Goal: Information Seeking & Learning: Compare options

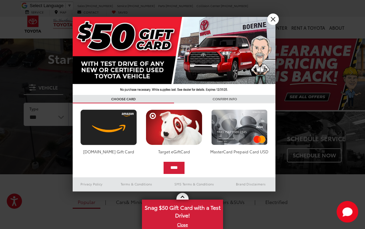
click at [272, 17] on link "X" at bounding box center [274, 20] width 12 height 12
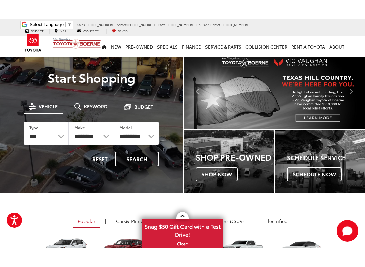
scroll to position [67, 0]
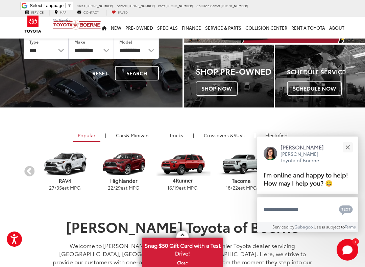
click at [351, 140] on button "Close" at bounding box center [348, 147] width 15 height 15
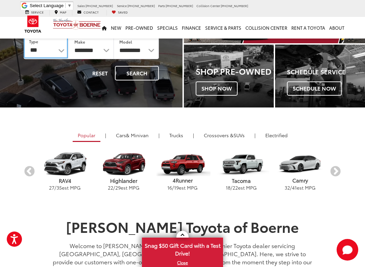
click at [66, 51] on select "*** *** **** *********" at bounding box center [46, 47] width 44 height 23
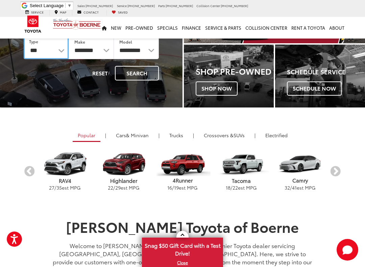
select select "******"
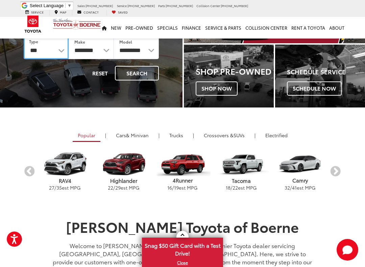
select select
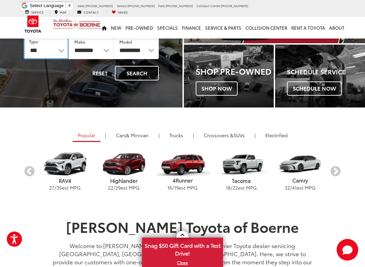
select select
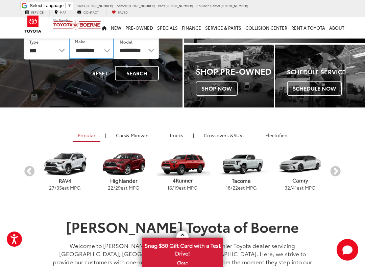
click at [105, 47] on select "**********" at bounding box center [91, 47] width 45 height 23
select select "******"
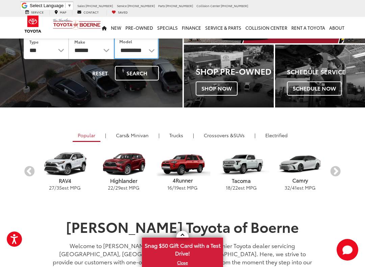
click at [152, 51] on select "**********" at bounding box center [136, 47] width 45 height 23
select select "*****"
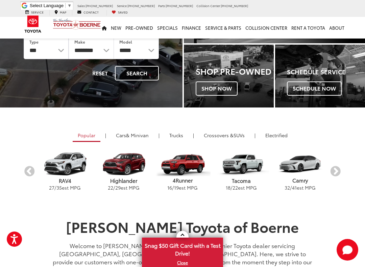
click at [141, 72] on button "Search" at bounding box center [137, 73] width 44 height 15
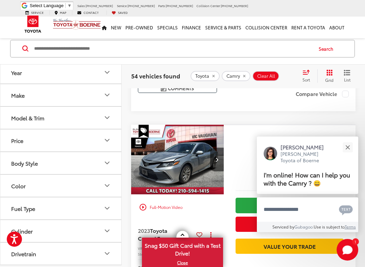
scroll to position [378, 0]
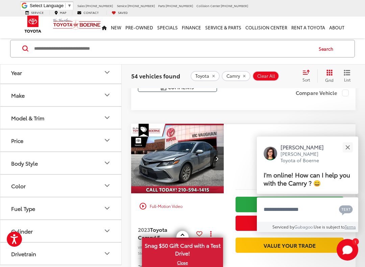
click at [349, 145] on button "Close" at bounding box center [348, 147] width 15 height 15
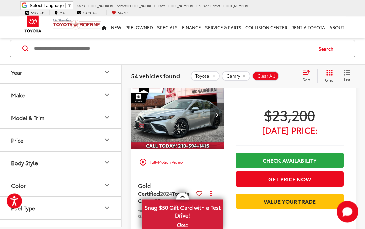
scroll to position [1743, 0]
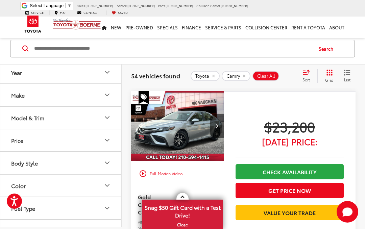
click at [111, 98] on icon "Make" at bounding box center [107, 95] width 8 height 8
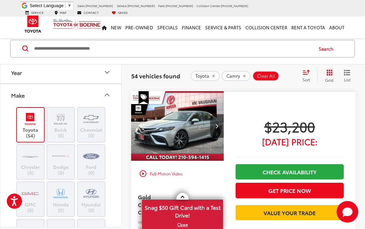
click at [30, 125] on img at bounding box center [30, 119] width 19 height 16
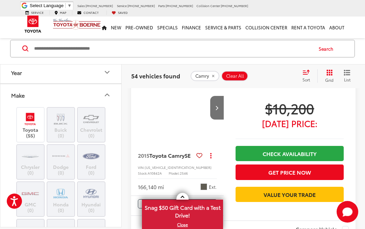
scroll to position [29, 0]
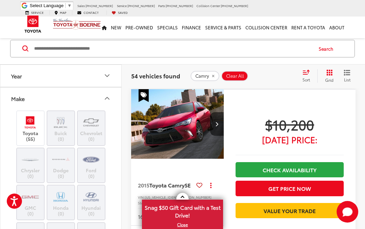
click at [104, 93] on button "Make" at bounding box center [61, 99] width 122 height 22
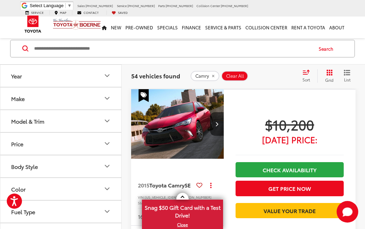
click at [109, 94] on div "Make" at bounding box center [107, 98] width 8 height 8
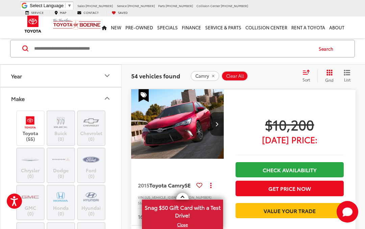
click at [105, 96] on icon "Make" at bounding box center [107, 98] width 8 height 8
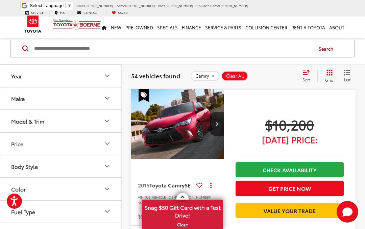
click at [110, 125] on icon "Model & Trim" at bounding box center [107, 121] width 8 height 8
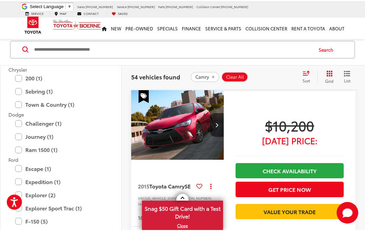
scroll to position [197, 0]
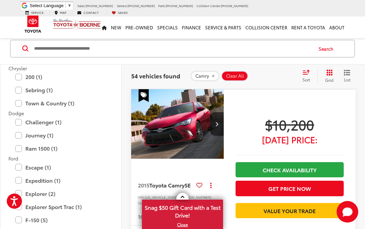
click at [143, 48] on input "Search by Make, Model, or Keyword" at bounding box center [172, 49] width 279 height 16
click at [144, 54] on input "Search by Make, Model, or Keyword" at bounding box center [172, 49] width 279 height 16
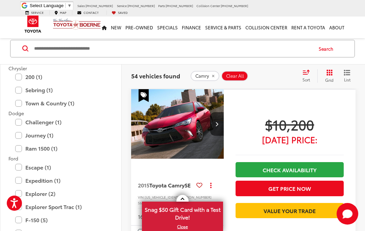
click at [141, 72] on span "54 vehicles found" at bounding box center [155, 76] width 49 height 8
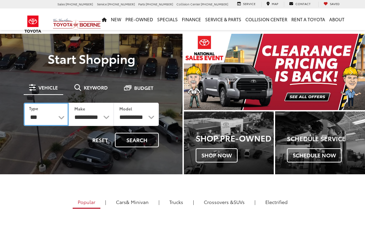
click at [66, 115] on select "*** *** **** *********" at bounding box center [46, 114] width 45 height 23
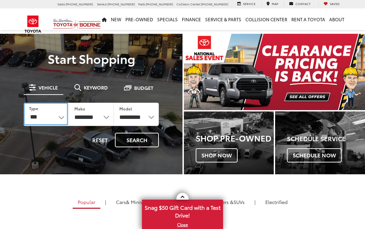
select select "******"
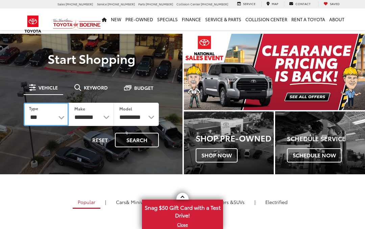
select select
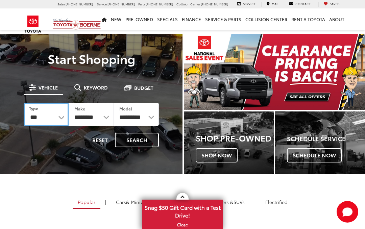
select select
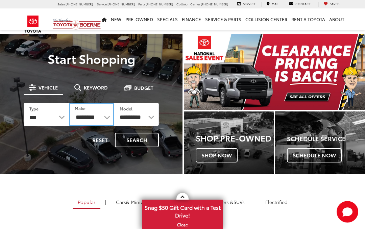
click at [110, 115] on select "**********" at bounding box center [91, 114] width 45 height 23
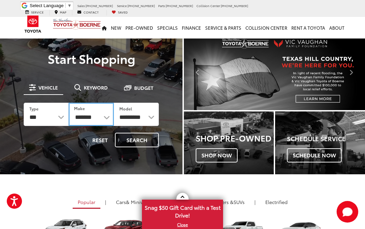
click at [106, 113] on select "**********" at bounding box center [91, 114] width 45 height 23
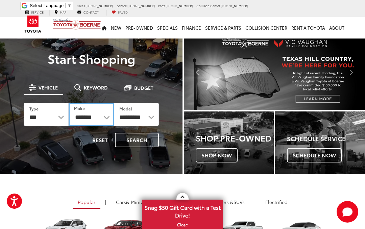
select select "******"
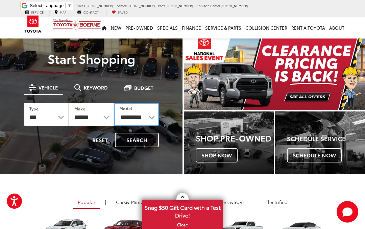
click at [151, 117] on select "**********" at bounding box center [136, 114] width 45 height 23
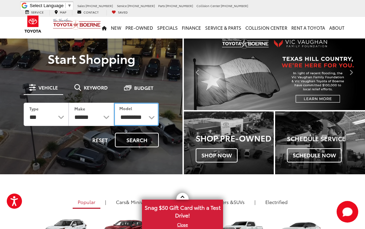
select select "****"
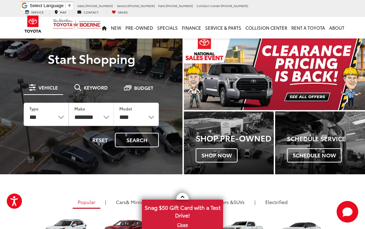
click at [143, 145] on button "Search" at bounding box center [137, 140] width 44 height 15
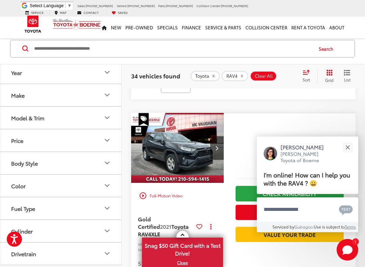
scroll to position [428, 0]
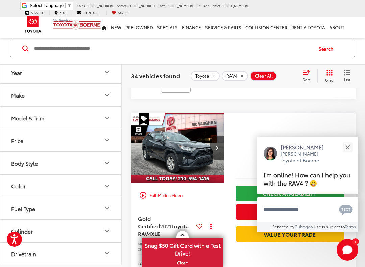
click at [348, 148] on div "Close" at bounding box center [348, 147] width 4 height 4
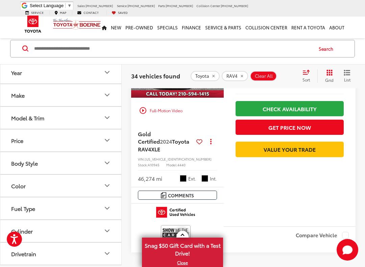
scroll to position [2531, 0]
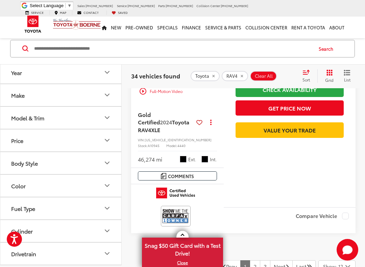
click at [101, 115] on button "Model & Trim" at bounding box center [61, 118] width 122 height 22
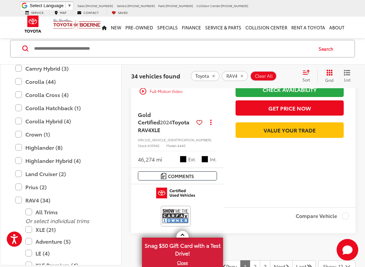
scroll to position [126, 0]
click at [21, 203] on label "RAV4 (34)" at bounding box center [60, 200] width 91 height 12
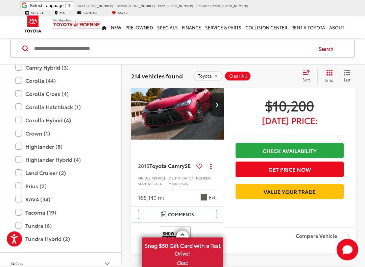
scroll to position [257, 0]
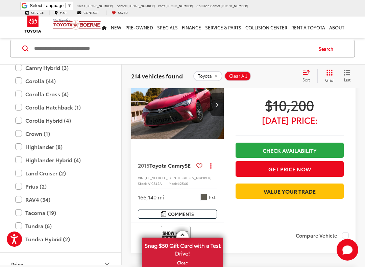
click at [22, 214] on label "Tacoma (19)" at bounding box center [60, 213] width 91 height 12
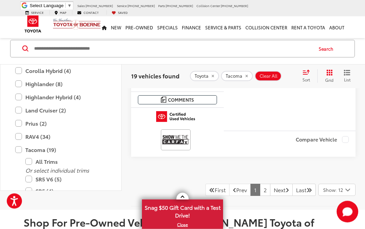
scroll to position [2603, 0]
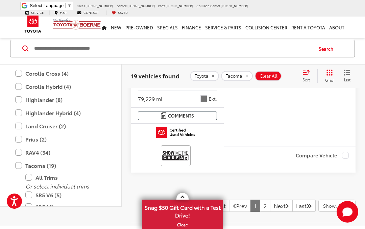
click at [21, 172] on label "Tacoma (19)" at bounding box center [60, 166] width 91 height 12
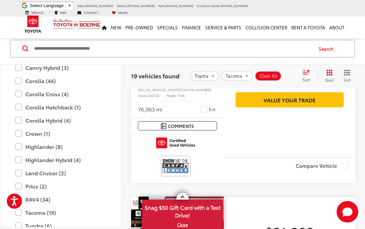
scroll to position [29, 0]
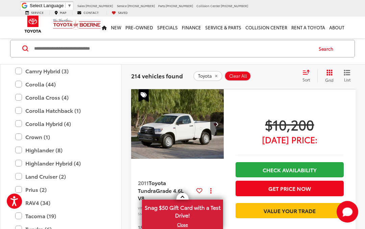
click at [22, 190] on label "Prius (2)" at bounding box center [60, 190] width 91 height 12
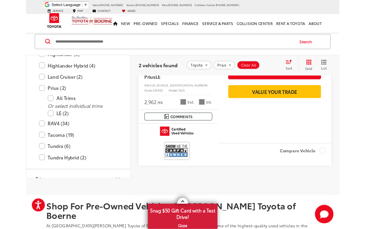
scroll to position [347, 0]
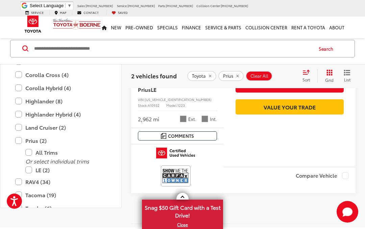
click at [23, 147] on label "Prius (2)" at bounding box center [60, 141] width 91 height 12
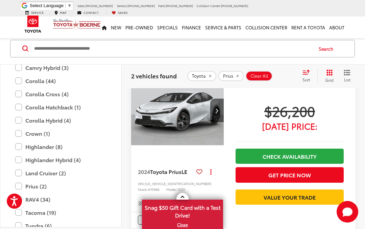
scroll to position [29, 0]
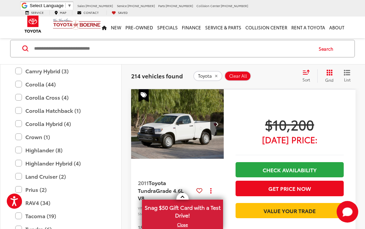
click at [23, 180] on label "Land Cruiser (2)" at bounding box center [60, 177] width 91 height 12
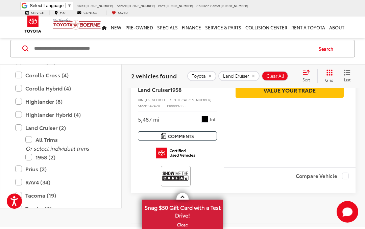
scroll to position [340, 0]
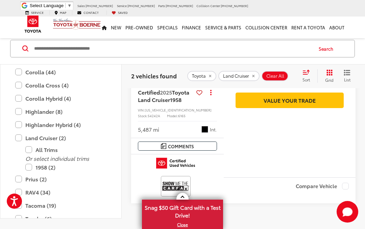
click at [22, 144] on label "Land Cruiser (2)" at bounding box center [60, 138] width 91 height 12
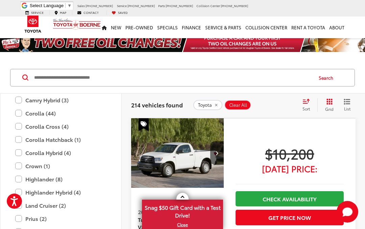
click at [23, 100] on label "Camry Hybrid (3)" at bounding box center [60, 100] width 91 height 12
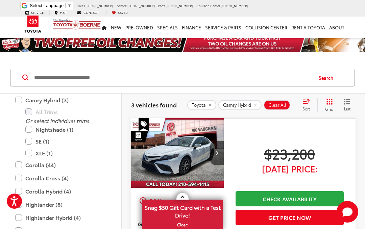
click at [31, 143] on label "SE (1)" at bounding box center [65, 142] width 81 height 12
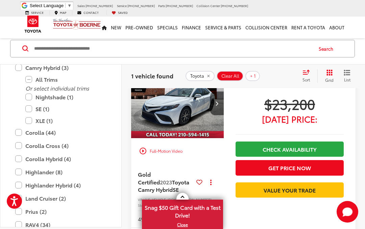
scroll to position [41, 0]
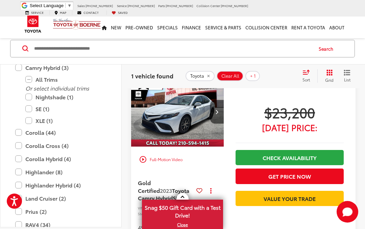
click at [188, 116] on img "2023 Toyota Camry Hybrid SE 0" at bounding box center [178, 112] width 94 height 70
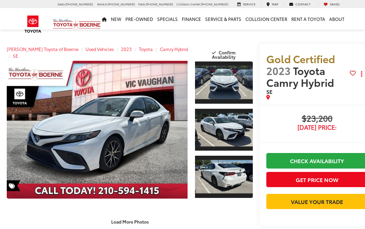
click at [142, 137] on link "Expand Photo 0" at bounding box center [97, 130] width 181 height 138
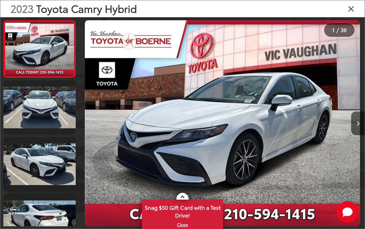
click at [357, 121] on button "Next image" at bounding box center [359, 124] width 14 height 24
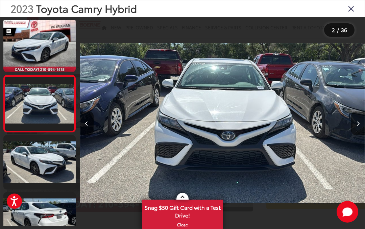
click at [360, 123] on button "Next image" at bounding box center [359, 124] width 14 height 24
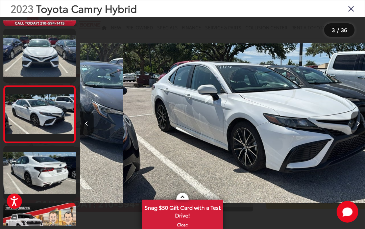
scroll to position [59, 0]
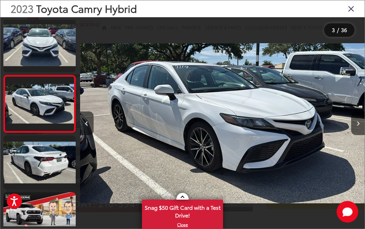
click at [355, 122] on button "Next image" at bounding box center [359, 124] width 14 height 24
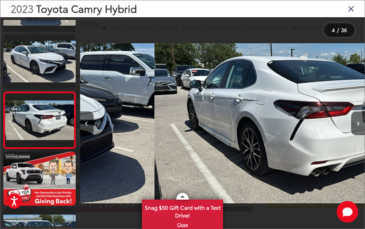
scroll to position [116, 0]
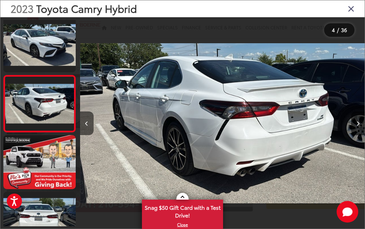
click at [357, 124] on icon "Next image" at bounding box center [358, 123] width 3 height 5
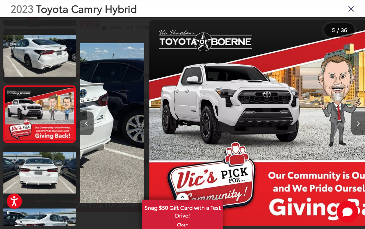
scroll to position [0, 1140]
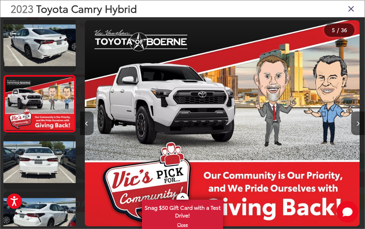
click at [357, 121] on icon "Next image" at bounding box center [358, 123] width 3 height 5
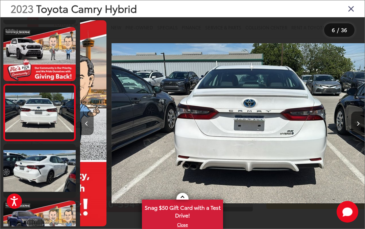
scroll to position [230, 0]
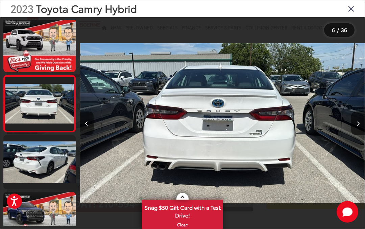
click at [359, 124] on icon "Next image" at bounding box center [358, 123] width 3 height 5
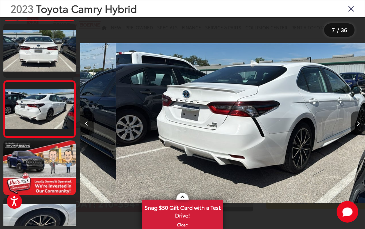
scroll to position [287, 0]
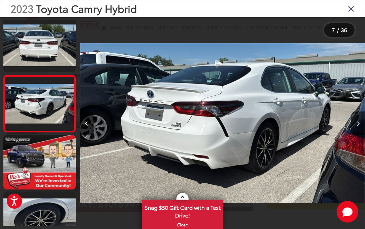
click at [355, 126] on button "Next image" at bounding box center [359, 124] width 14 height 24
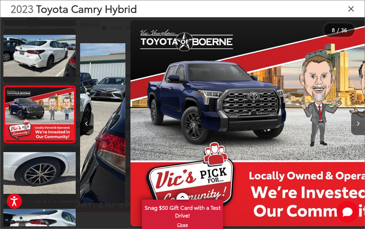
scroll to position [0, 1995]
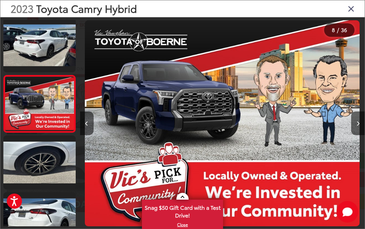
click at [357, 125] on icon "Next image" at bounding box center [358, 123] width 3 height 5
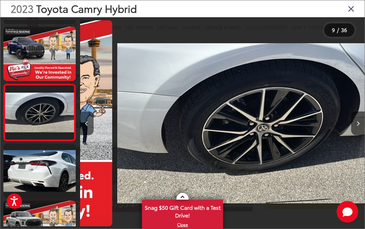
scroll to position [0, 2280]
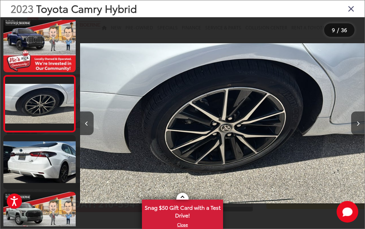
click at [355, 123] on button "Next image" at bounding box center [359, 124] width 14 height 24
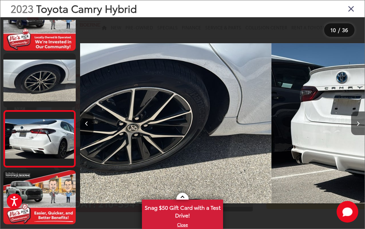
scroll to position [0, 0]
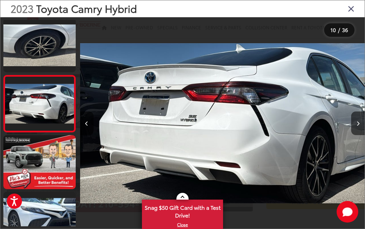
click at [355, 121] on button "Next image" at bounding box center [359, 124] width 14 height 24
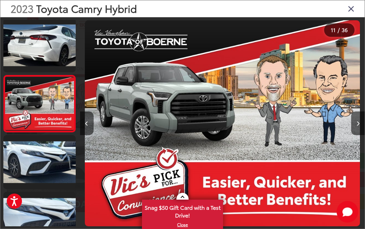
click at [357, 121] on icon "Next image" at bounding box center [358, 123] width 3 height 5
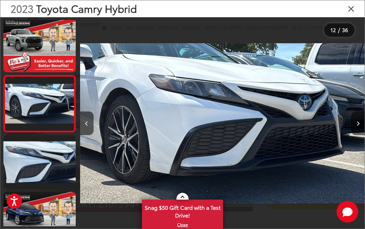
click at [353, 122] on button "Next image" at bounding box center [359, 124] width 14 height 24
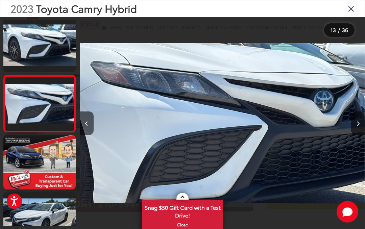
click at [353, 122] on button "Next image" at bounding box center [359, 124] width 14 height 24
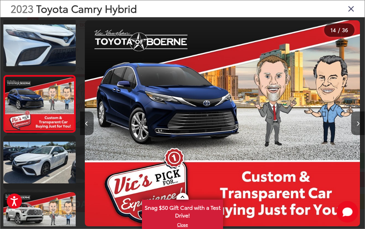
click at [356, 119] on button "Next image" at bounding box center [359, 124] width 14 height 24
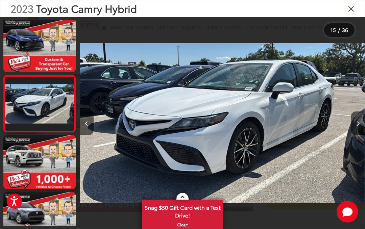
click at [355, 122] on button "Next image" at bounding box center [359, 124] width 14 height 24
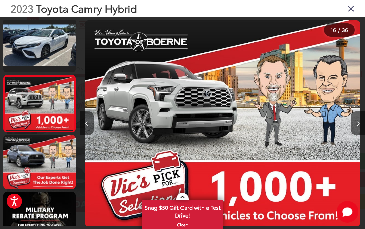
click at [355, 120] on button "Next image" at bounding box center [359, 124] width 14 height 24
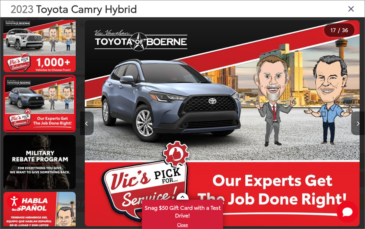
click at [354, 123] on button "Next image" at bounding box center [359, 124] width 14 height 24
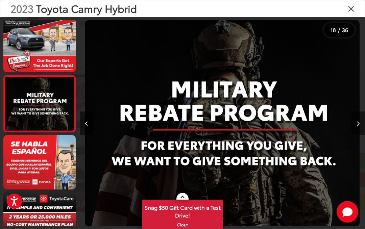
click at [354, 123] on button "Next image" at bounding box center [359, 124] width 14 height 24
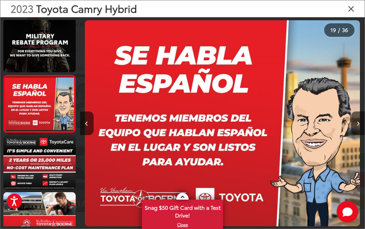
click at [357, 121] on icon "Next image" at bounding box center [358, 123] width 3 height 5
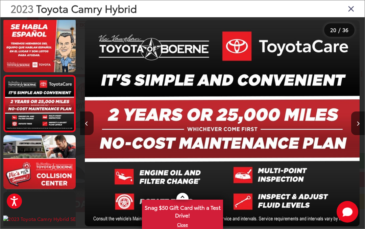
click at [353, 123] on button "Next image" at bounding box center [359, 124] width 14 height 24
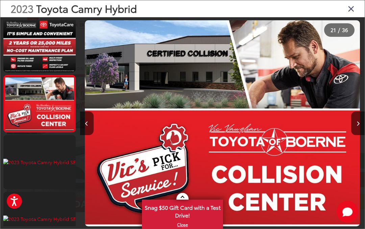
click at [354, 121] on button "Next image" at bounding box center [359, 124] width 14 height 24
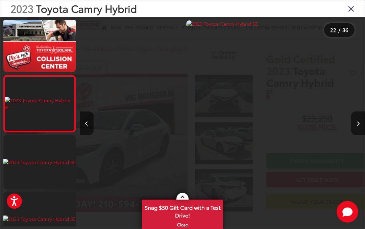
click at [353, 124] on button "Next image" at bounding box center [359, 124] width 14 height 24
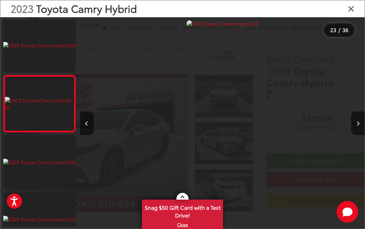
click at [356, 123] on button "Next image" at bounding box center [359, 124] width 14 height 24
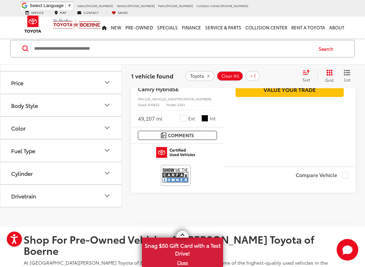
scroll to position [151, 0]
click at [180, 178] on img at bounding box center [175, 175] width 27 height 18
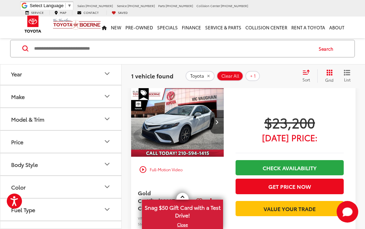
scroll to position [28, 0]
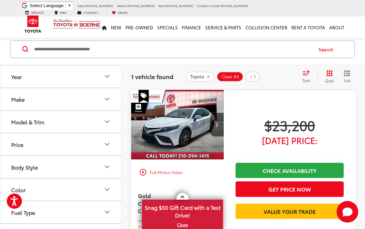
click at [217, 123] on icon "Next image" at bounding box center [217, 124] width 3 height 5
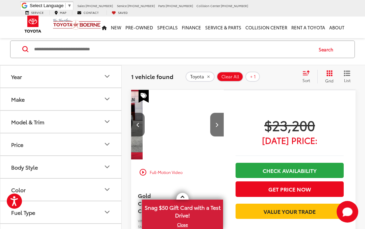
scroll to position [0, 94]
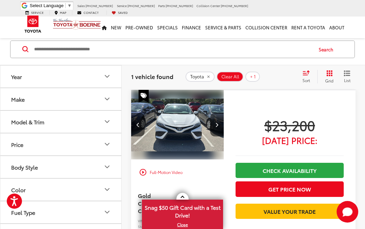
click at [144, 175] on div "play_circle_outline Full-Motion Video" at bounding box center [177, 172] width 83 height 12
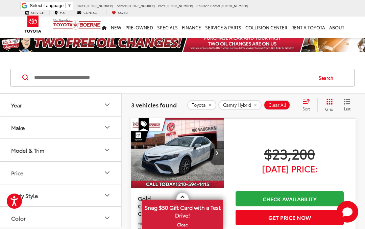
click at [108, 147] on icon "Model & Trim" at bounding box center [107, 150] width 8 height 8
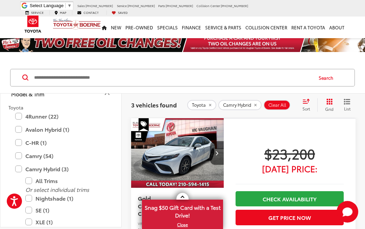
scroll to position [57, 0]
click at [22, 156] on label "Camry (54)" at bounding box center [60, 156] width 91 height 12
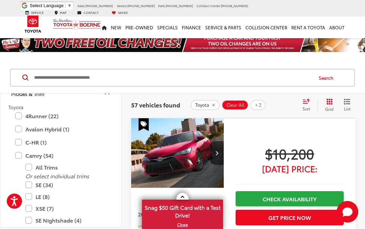
click at [29, 186] on label "SE (34)" at bounding box center [65, 185] width 81 height 12
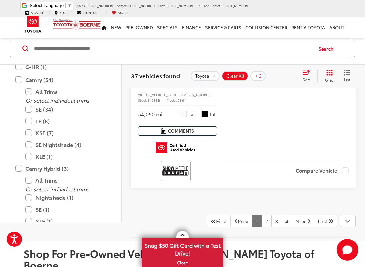
scroll to position [2645, 0]
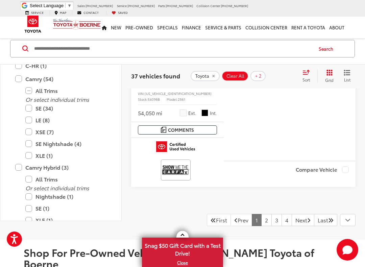
click at [262, 214] on link "2" at bounding box center [267, 220] width 10 height 12
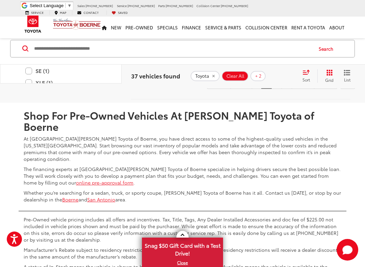
scroll to position [2630, 0]
